Goal: Task Accomplishment & Management: Complete application form

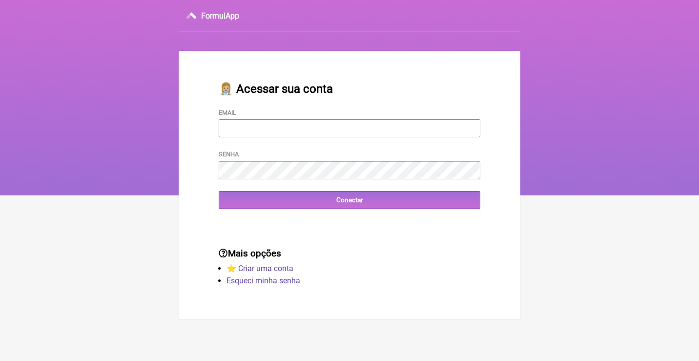
type input "marianafrascari@icloud.com"
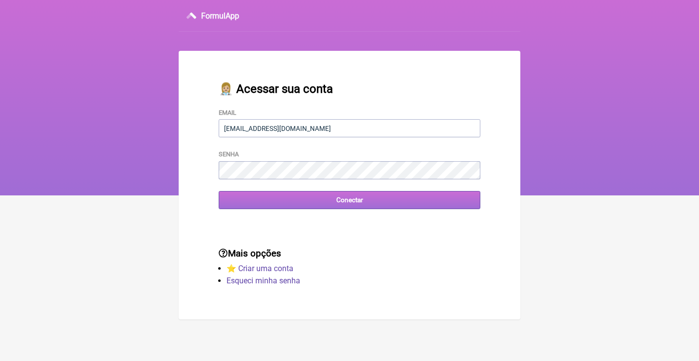
click at [360, 202] on input "Conectar" at bounding box center [350, 200] width 262 height 18
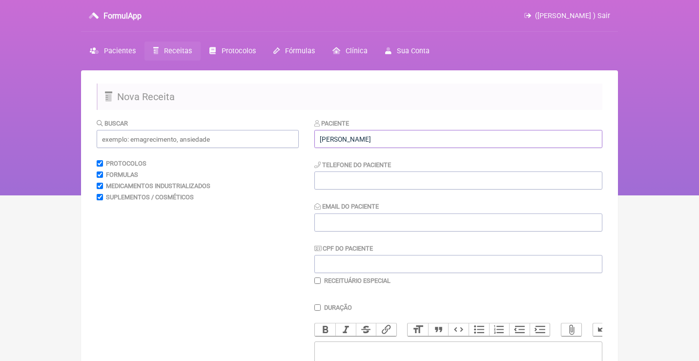
type input "Priscilla Leão"
type input "21971013432"
click at [398, 227] on input "Email do Paciente" at bounding box center [458, 222] width 288 height 18
click at [359, 267] on input "CPF do Paciente" at bounding box center [458, 264] width 288 height 18
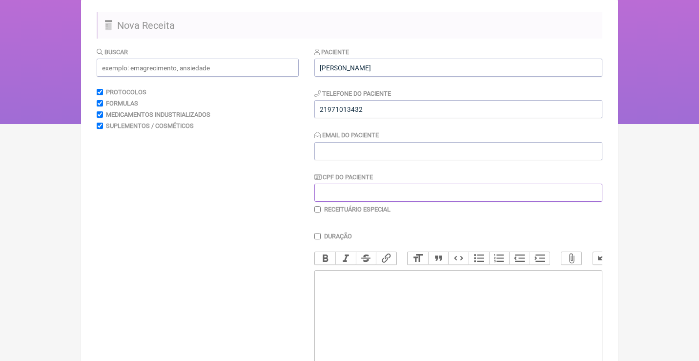
scroll to position [83, 0]
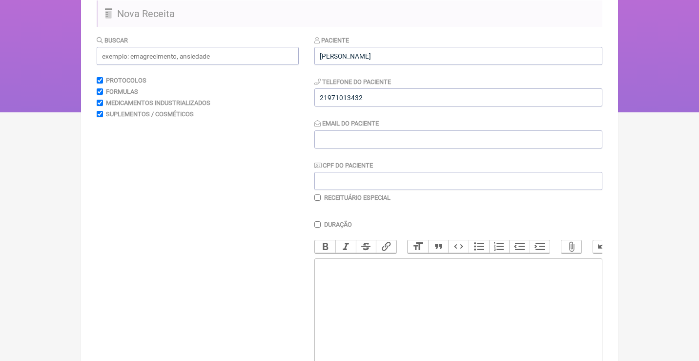
click at [366, 288] on trix-editor at bounding box center [458, 316] width 288 height 117
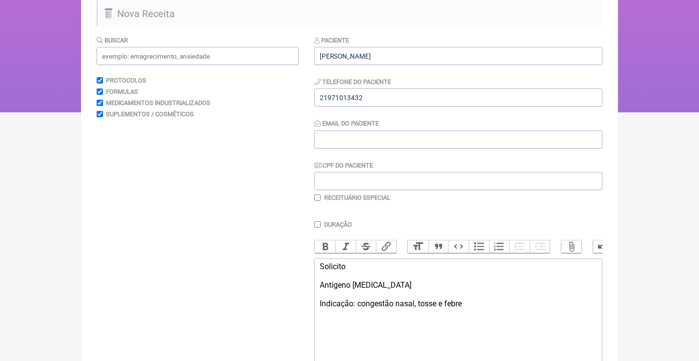
type trix-editor "<div>Solicito<br><br>Antígeno COVID-19<br><br>Indicação: congestão nasal, tosse…"
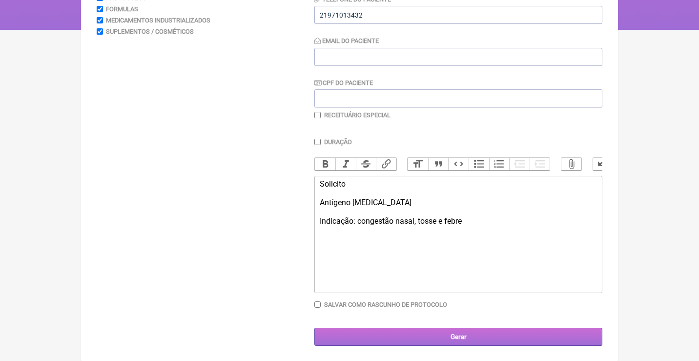
scroll to position [165, 0]
click at [434, 336] on input "Gerar" at bounding box center [458, 337] width 288 height 18
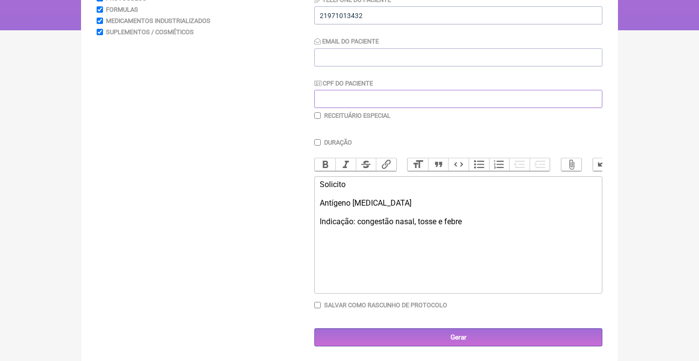
click at [350, 103] on input "CPF do Paciente" at bounding box center [458, 99] width 288 height 18
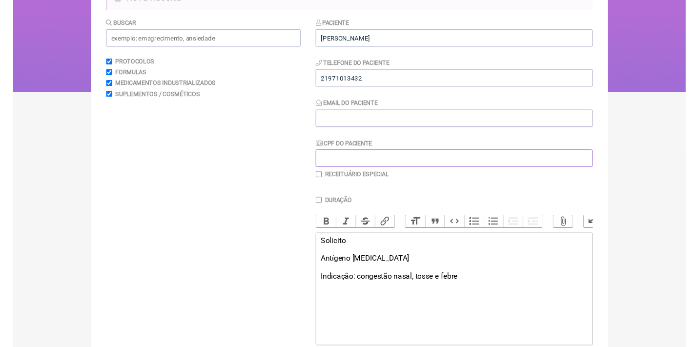
scroll to position [81, 0]
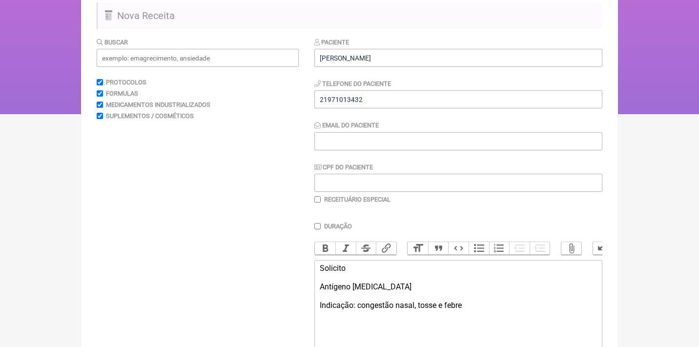
click at [347, 129] on div "Email do Paciente" at bounding box center [458, 135] width 288 height 30
click at [354, 143] on input "Email do Paciente" at bounding box center [458, 141] width 288 height 18
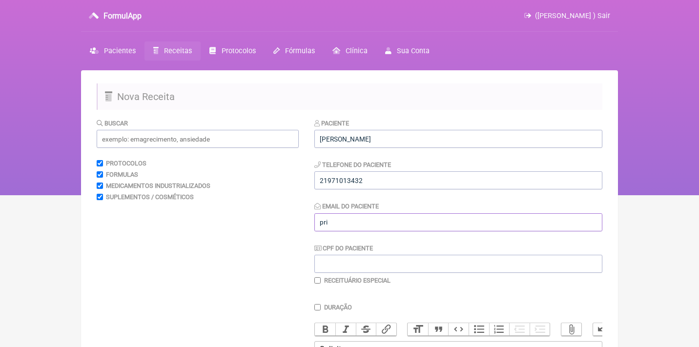
scroll to position [0, 0]
type input "pri"
drag, startPoint x: 377, startPoint y: 180, endPoint x: 287, endPoint y: 180, distance: 89.8
click at [287, 180] on form "Buscar Protocolos Formulas Medicamentos Industrializados Suplementos / Cosmétic…" at bounding box center [349, 314] width 505 height 393
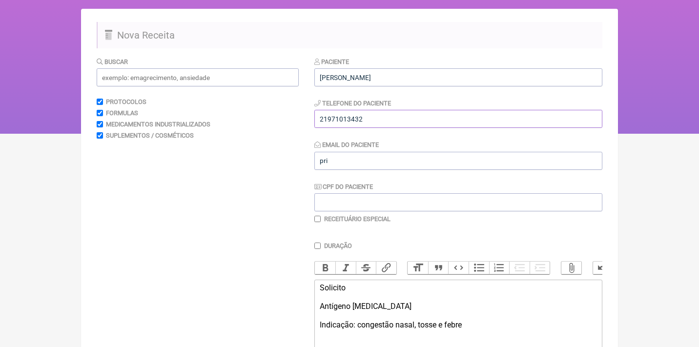
scroll to position [105, 0]
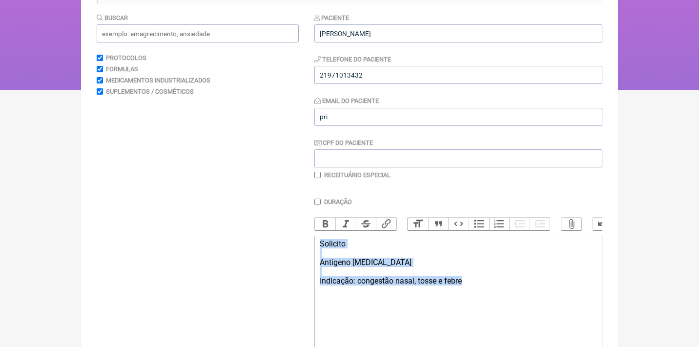
drag, startPoint x: 481, startPoint y: 280, endPoint x: 318, endPoint y: 200, distance: 182.0
click at [318, 200] on div "Duração Duração de 30 dias Bold Italic Strikethrough Link Heading Quote Code Bu…" at bounding box center [458, 287] width 288 height 178
copy div "Solicito Antígeno COVID-19 Indicação: congestão nasal, tosse e febre"
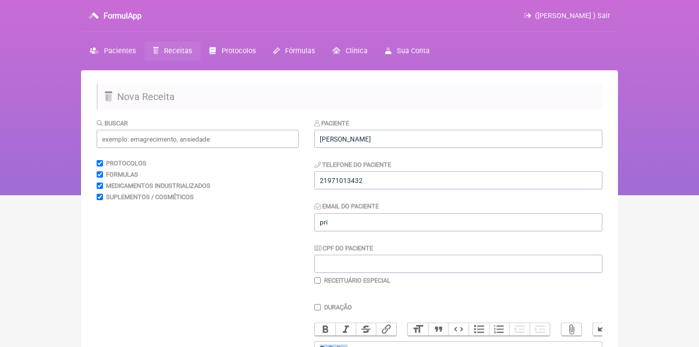
scroll to position [0, 0]
click at [385, 151] on div "Paciente Telefone do Paciente Email do Paciente CPF do Paciente Receituário Esp…" at bounding box center [458, 201] width 288 height 166
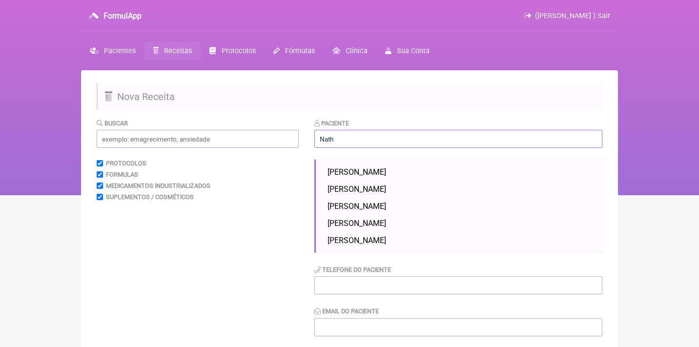
type input "Nath"
click at [418, 104] on h2 "Nova Receita" at bounding box center [349, 96] width 505 height 26
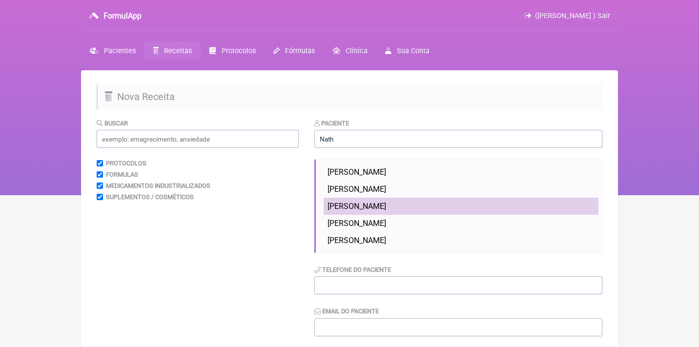
click at [387, 201] on li "[PERSON_NAME]" at bounding box center [460, 206] width 275 height 17
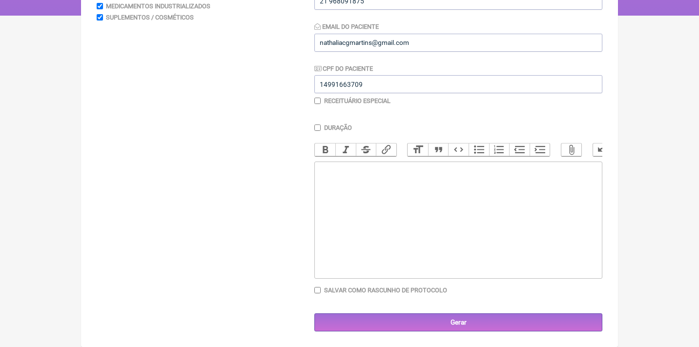
click at [363, 213] on trix-editor at bounding box center [458, 219] width 288 height 117
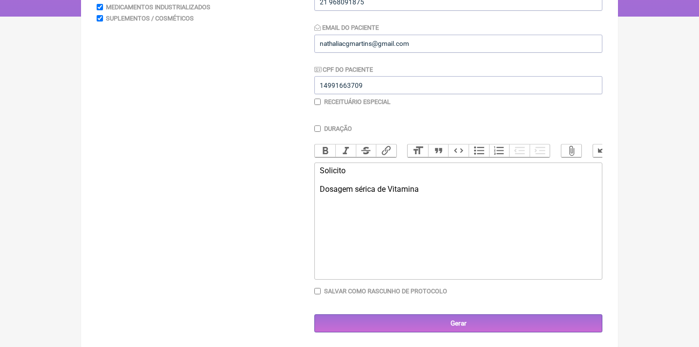
type trix-editor "<div>Solicito<br><br>Dosagem sérica de Vitamina C</div>"
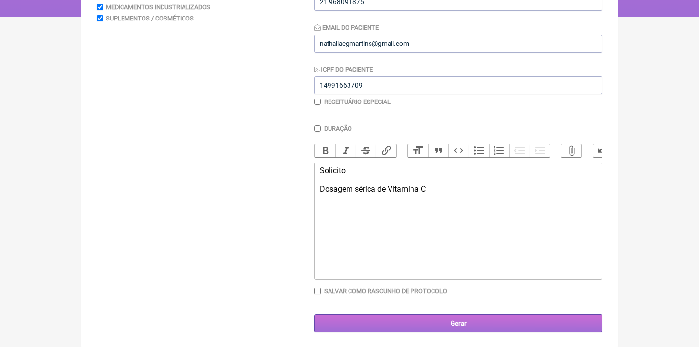
click at [407, 315] on input "Gerar" at bounding box center [458, 323] width 288 height 18
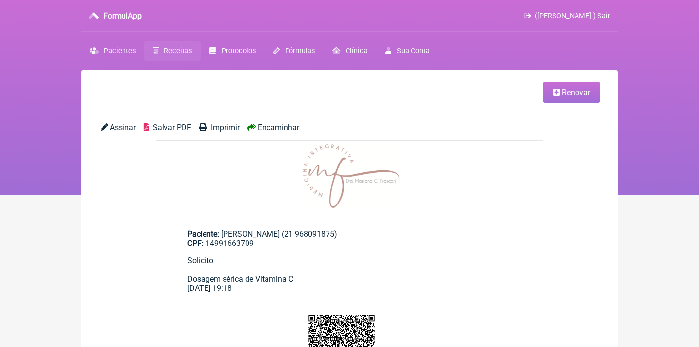
click at [120, 130] on span "Assinar" at bounding box center [123, 127] width 26 height 9
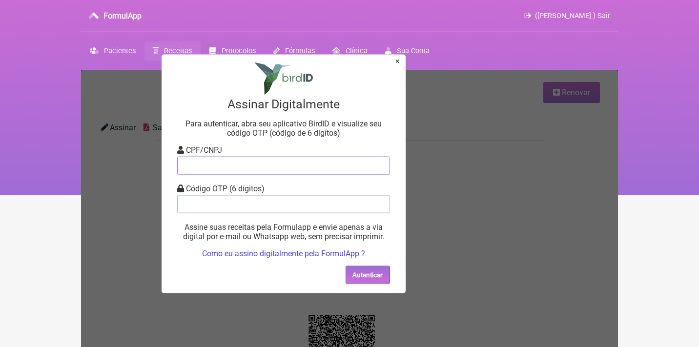
click at [213, 168] on input "tel" at bounding box center [283, 165] width 213 height 18
type input "12805451783"
click at [236, 208] on input "tel" at bounding box center [283, 204] width 213 height 18
type input "081814"
click at [350, 271] on button "Autenticar" at bounding box center [367, 274] width 44 height 18
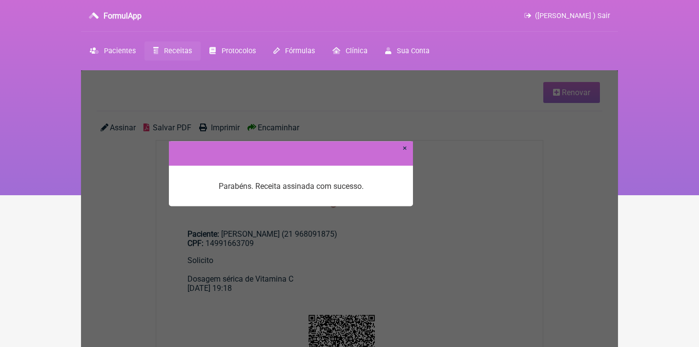
click at [403, 149] on link "×" at bounding box center [405, 147] width 4 height 9
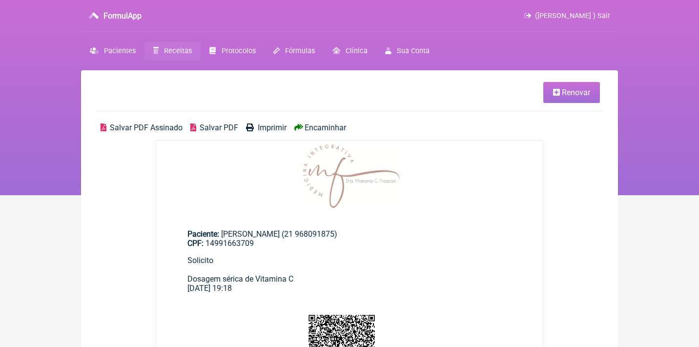
click at [164, 127] on span "Salvar PDF Assinado" at bounding box center [146, 127] width 73 height 9
click at [542, 18] on span "([PERSON_NAME] ) Sair" at bounding box center [572, 16] width 75 height 8
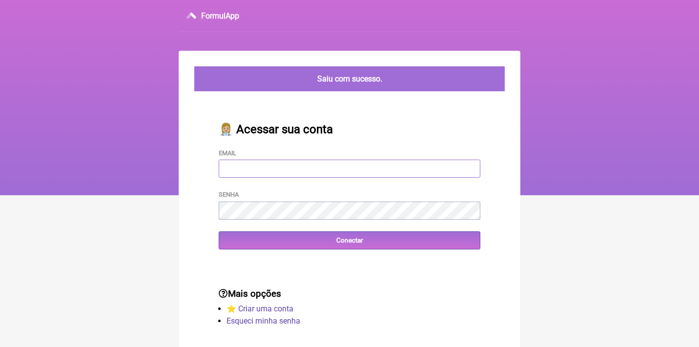
type input "[EMAIL_ADDRESS][DOMAIN_NAME]"
click at [349, 239] on input "Conectar" at bounding box center [350, 240] width 262 height 18
